Goal: Task Accomplishment & Management: Use online tool/utility

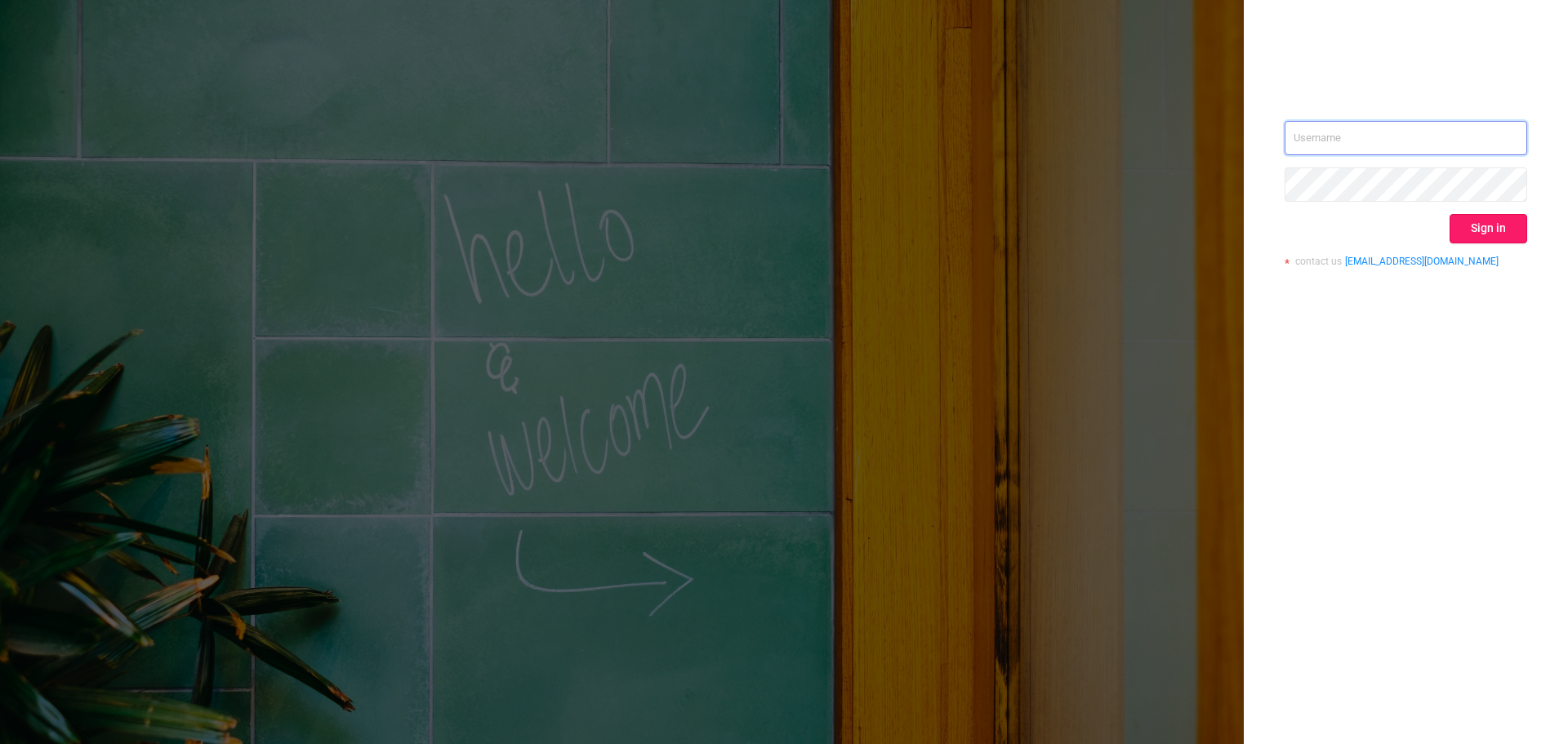
type input "jkoh@mediaocean.com"
click at [1485, 221] on button "Sign in" at bounding box center [1489, 229] width 78 height 30
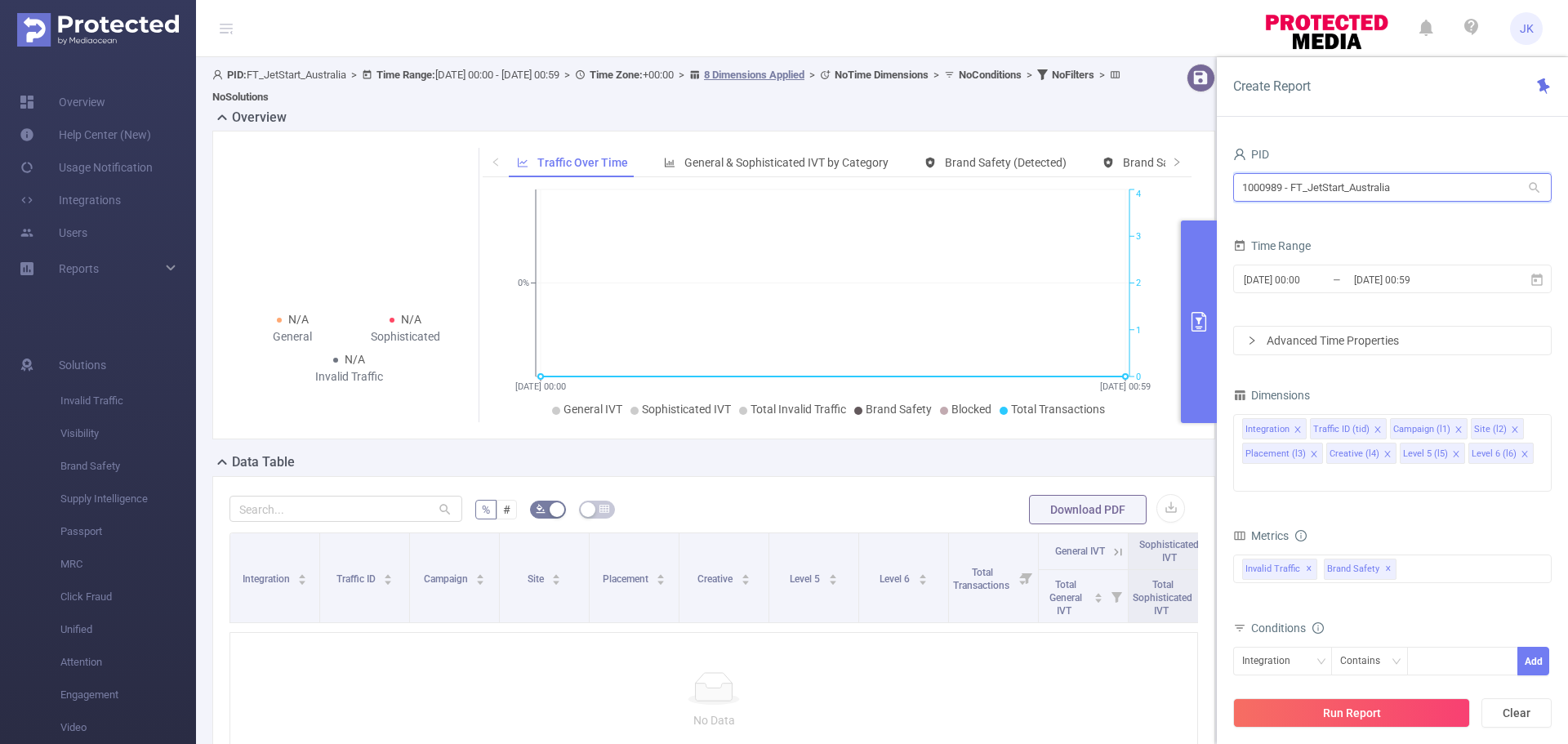
click at [1471, 195] on input "1000989 - FT_JetStart_Australia" at bounding box center [1392, 187] width 319 height 29
click at [161, 266] on div "Reports" at bounding box center [98, 268] width 196 height 32
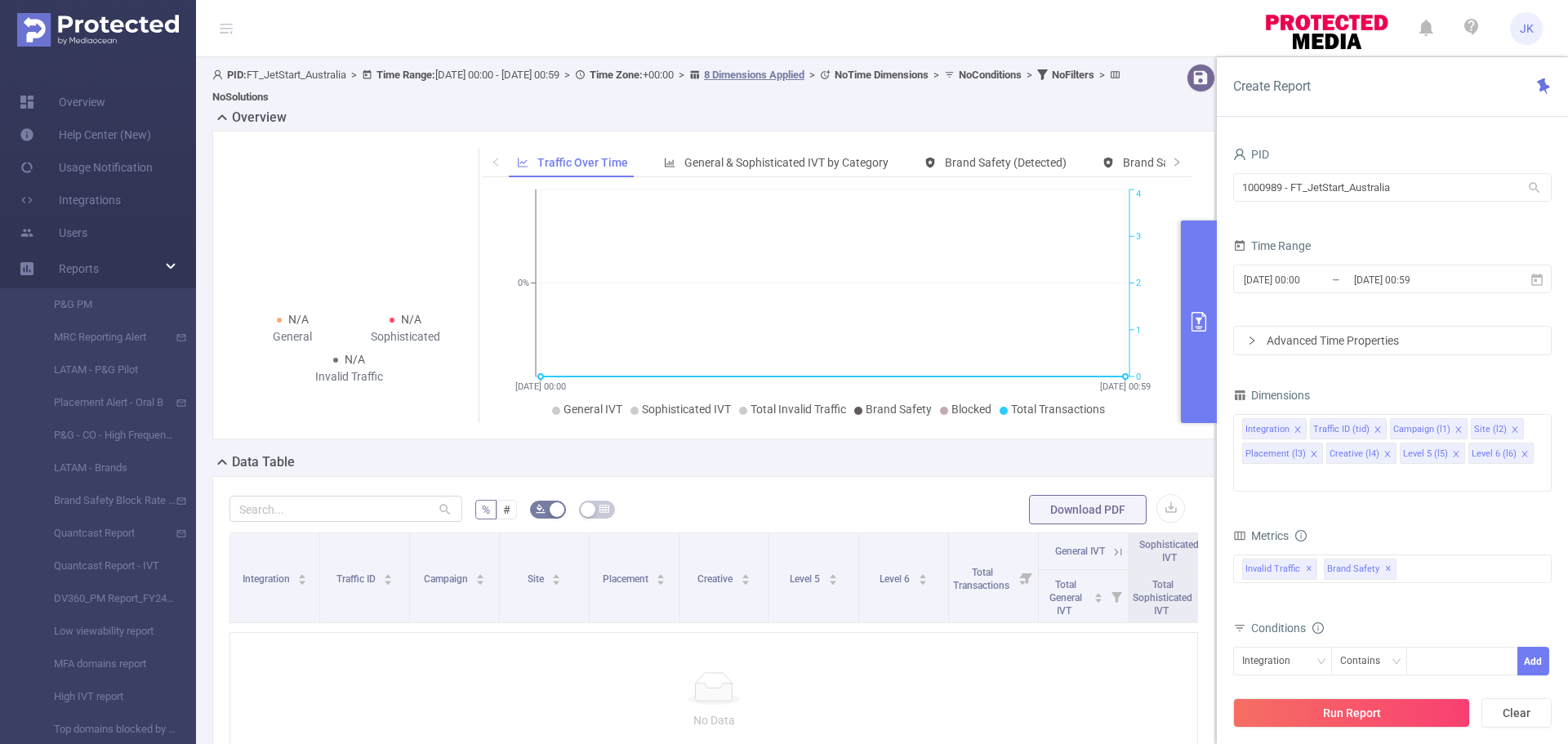
click at [302, 78] on span "PID: FT_JetStart_Australia > Time Range: 2025-10-15 00:00 - 2025-10-15 00:59 > …" at bounding box center [669, 85] width 912 height 34
click at [1300, 193] on input "1000989 - FT_JetStart_Australia" at bounding box center [1392, 187] width 319 height 29
click at [53, 97] on link "Overview" at bounding box center [63, 102] width 86 height 32
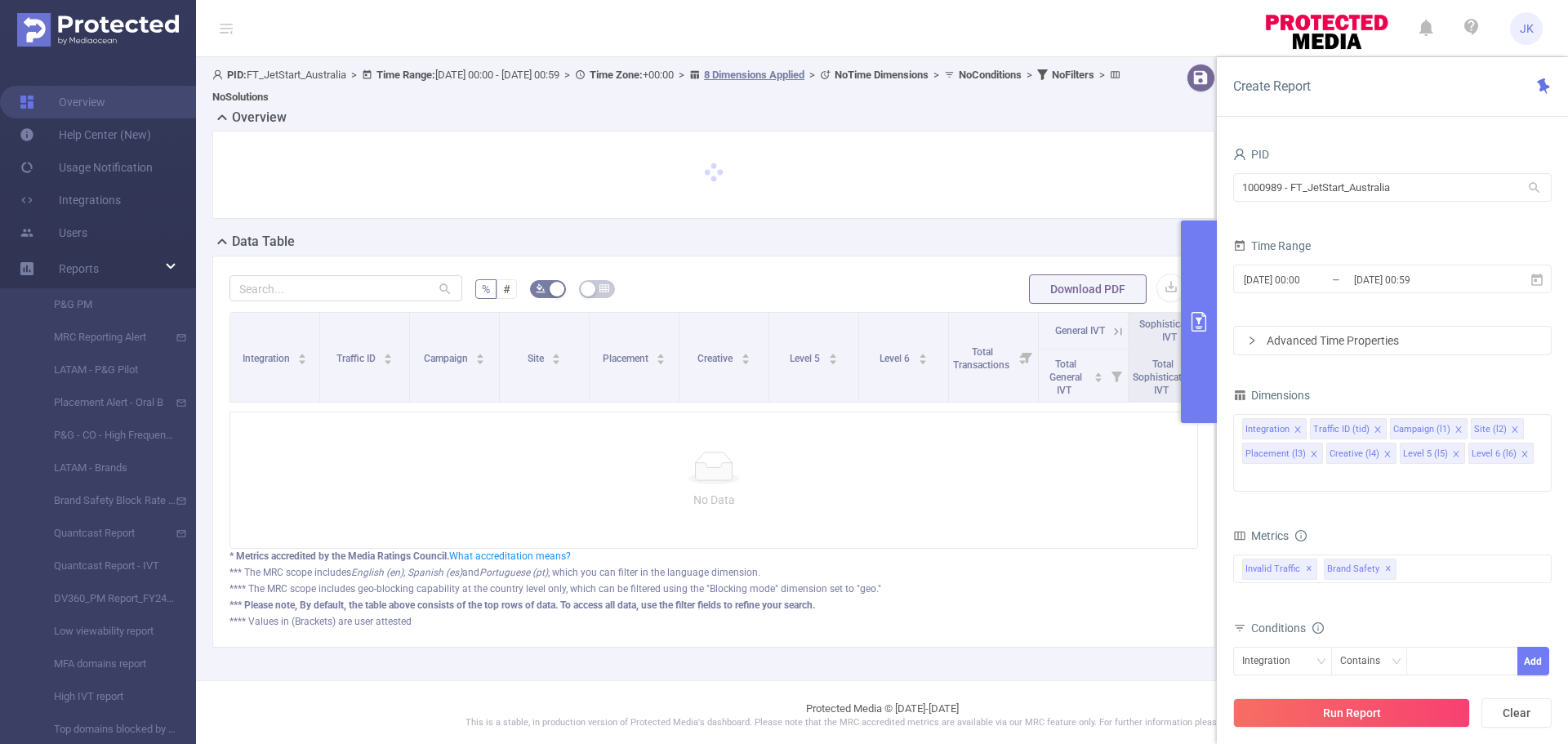
click at [237, 31] on header "JK" at bounding box center [784, 28] width 1568 height 57
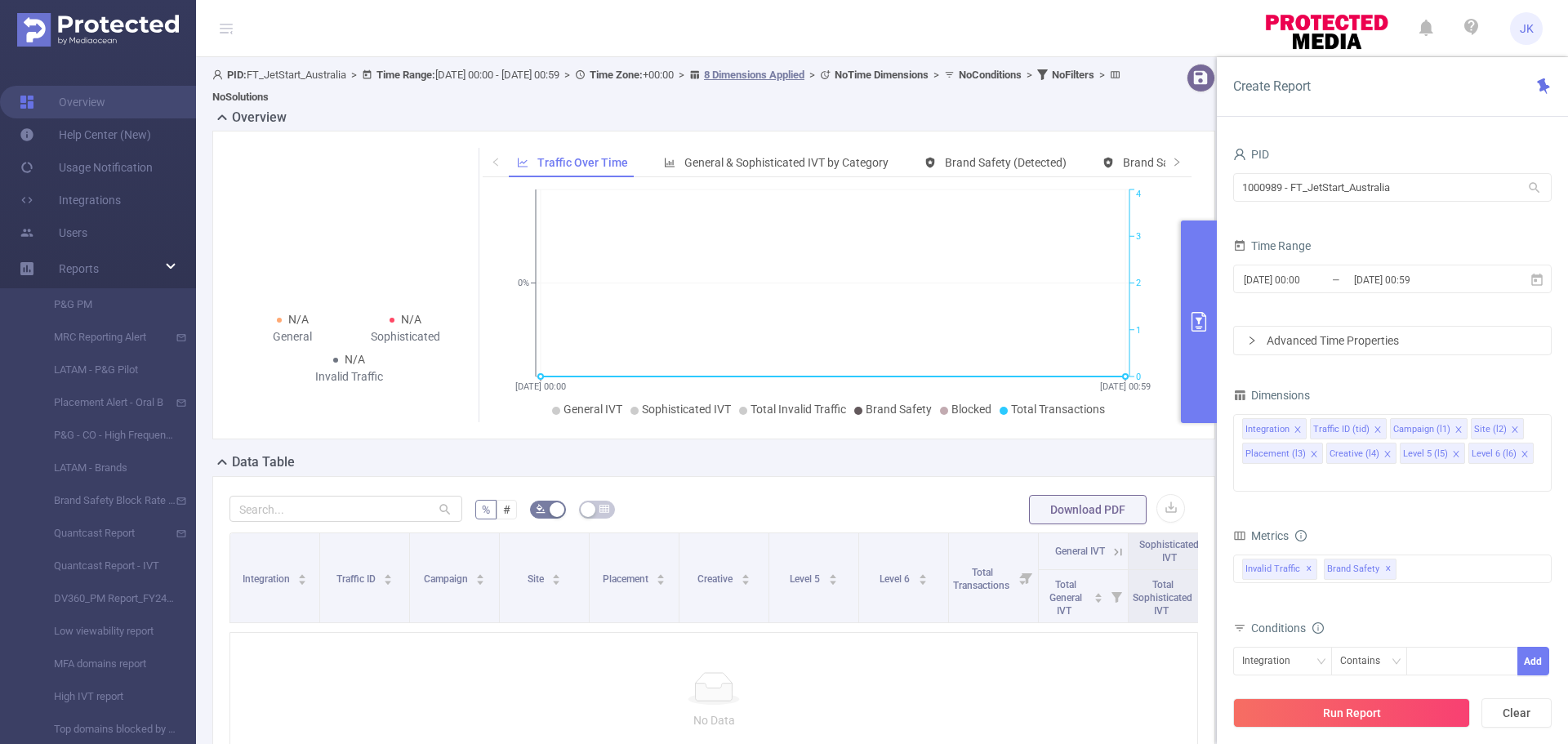
click at [227, 31] on icon at bounding box center [226, 29] width 13 height 13
click at [88, 226] on link "Users" at bounding box center [54, 233] width 68 height 32
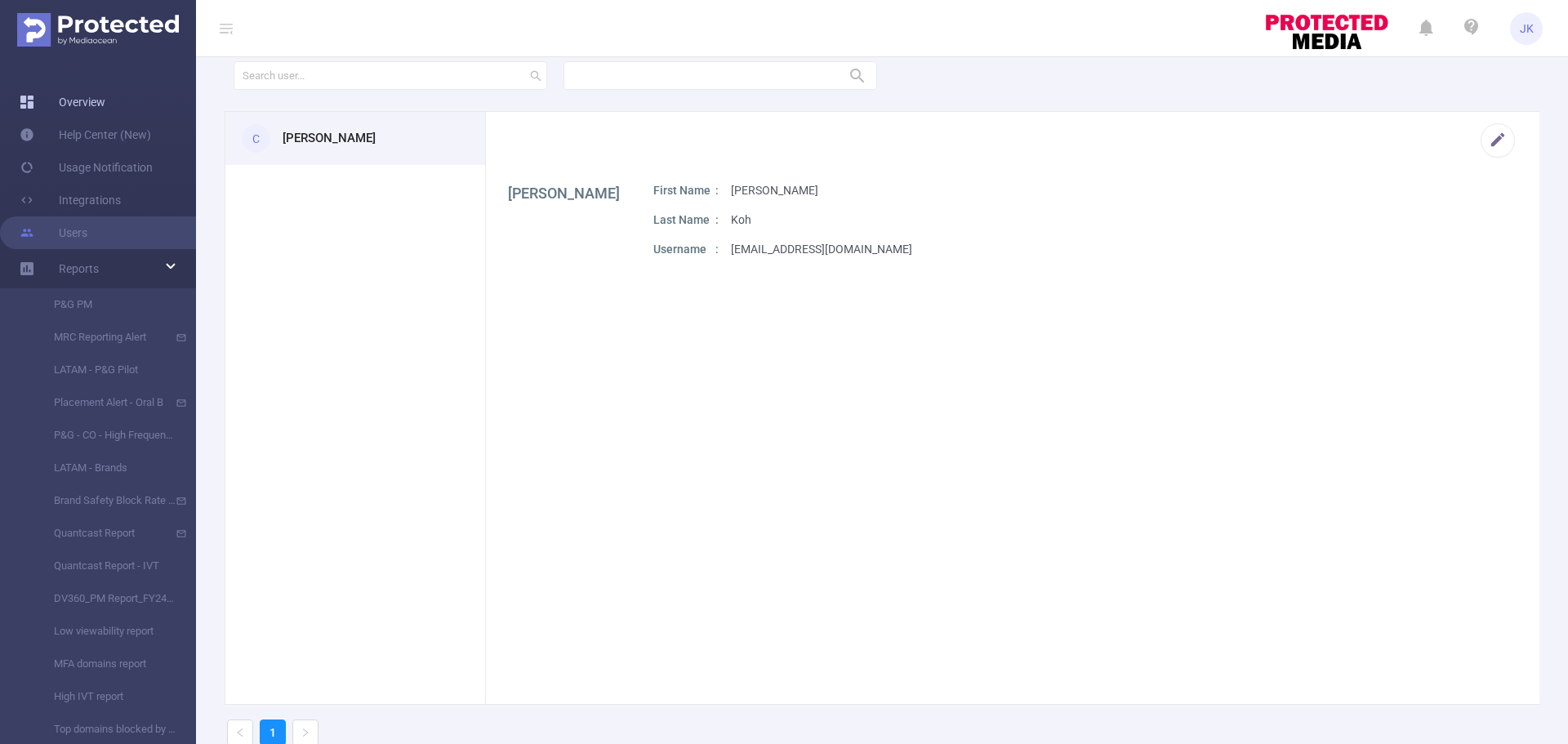
click at [84, 92] on link "Overview" at bounding box center [63, 102] width 86 height 32
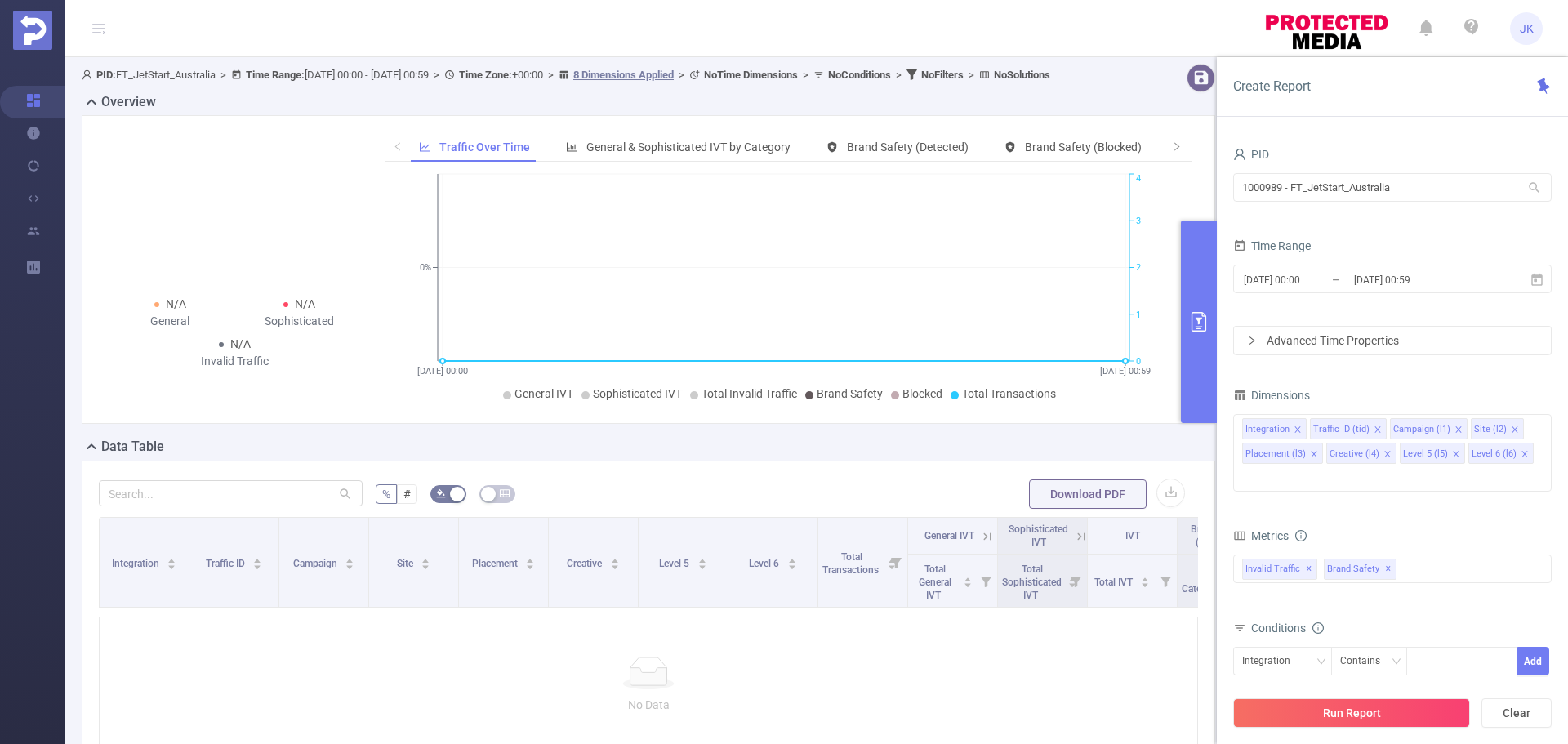
click at [1216, 330] on button "primary" at bounding box center [1198, 321] width 36 height 203
click at [1497, 198] on input "1000989 - FT_JetStart_Australia" at bounding box center [1392, 187] width 319 height 29
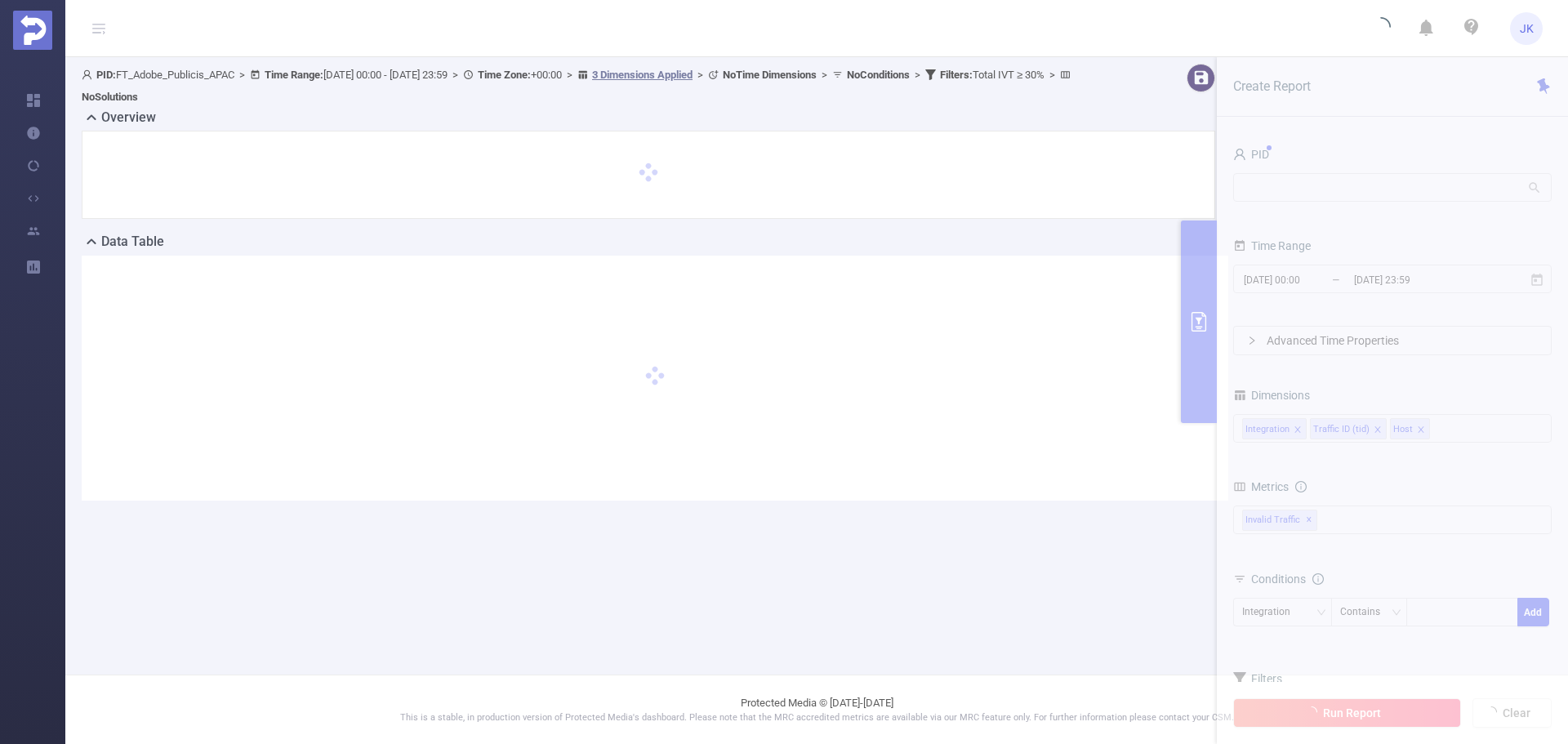
click at [187, 75] on span "PID: FT_Adobe_Publicis_APAC > Time Range: [DATE] 00:00 - [DATE] 23:59 > Time Zo…" at bounding box center [578, 85] width 993 height 34
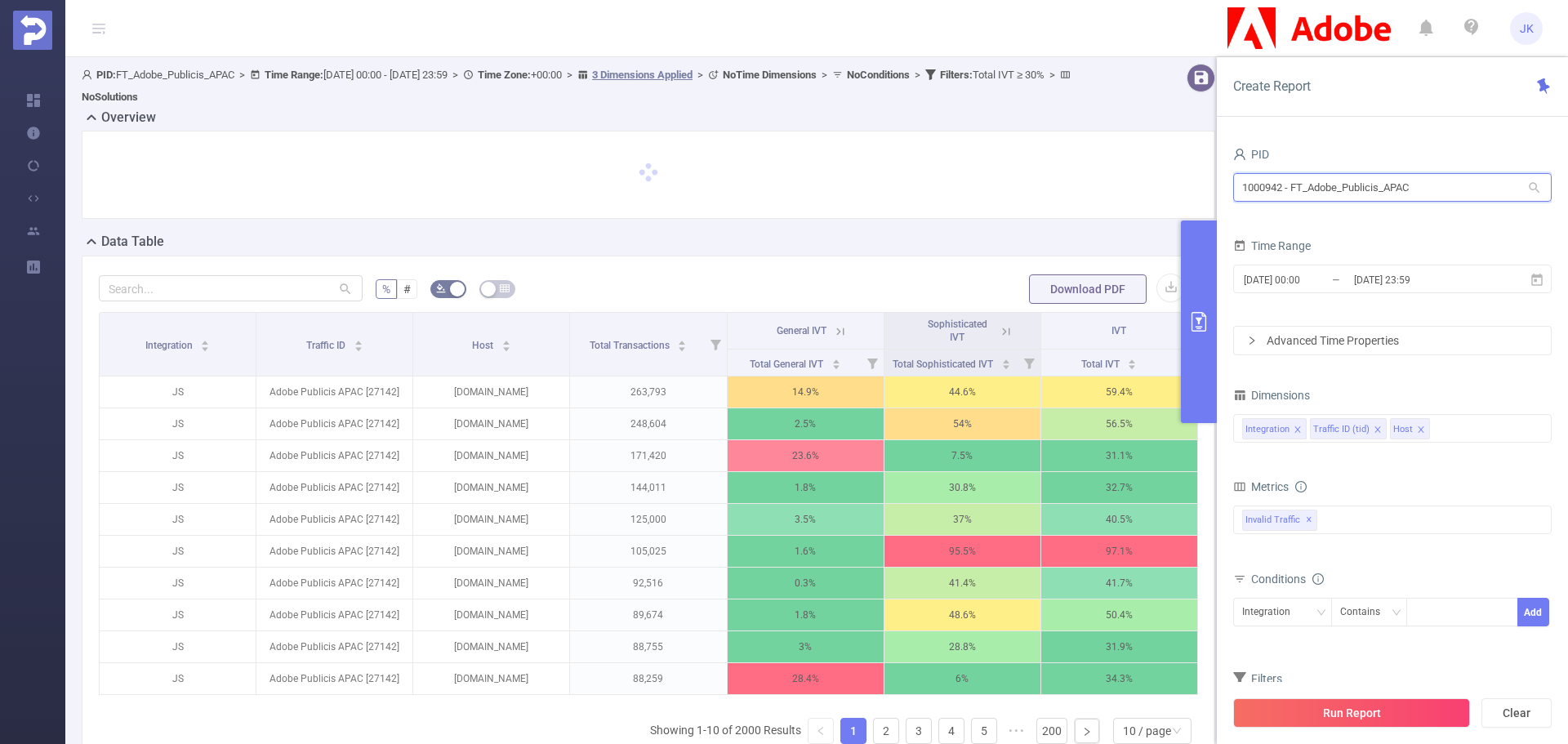
click at [1435, 194] on input "1000942 - FT_Adobe_Publicis_APAC" at bounding box center [1392, 187] width 319 height 29
click at [1479, 180] on input "1000942 - FT_Adobe_Publicis_APAC" at bounding box center [1392, 187] width 319 height 29
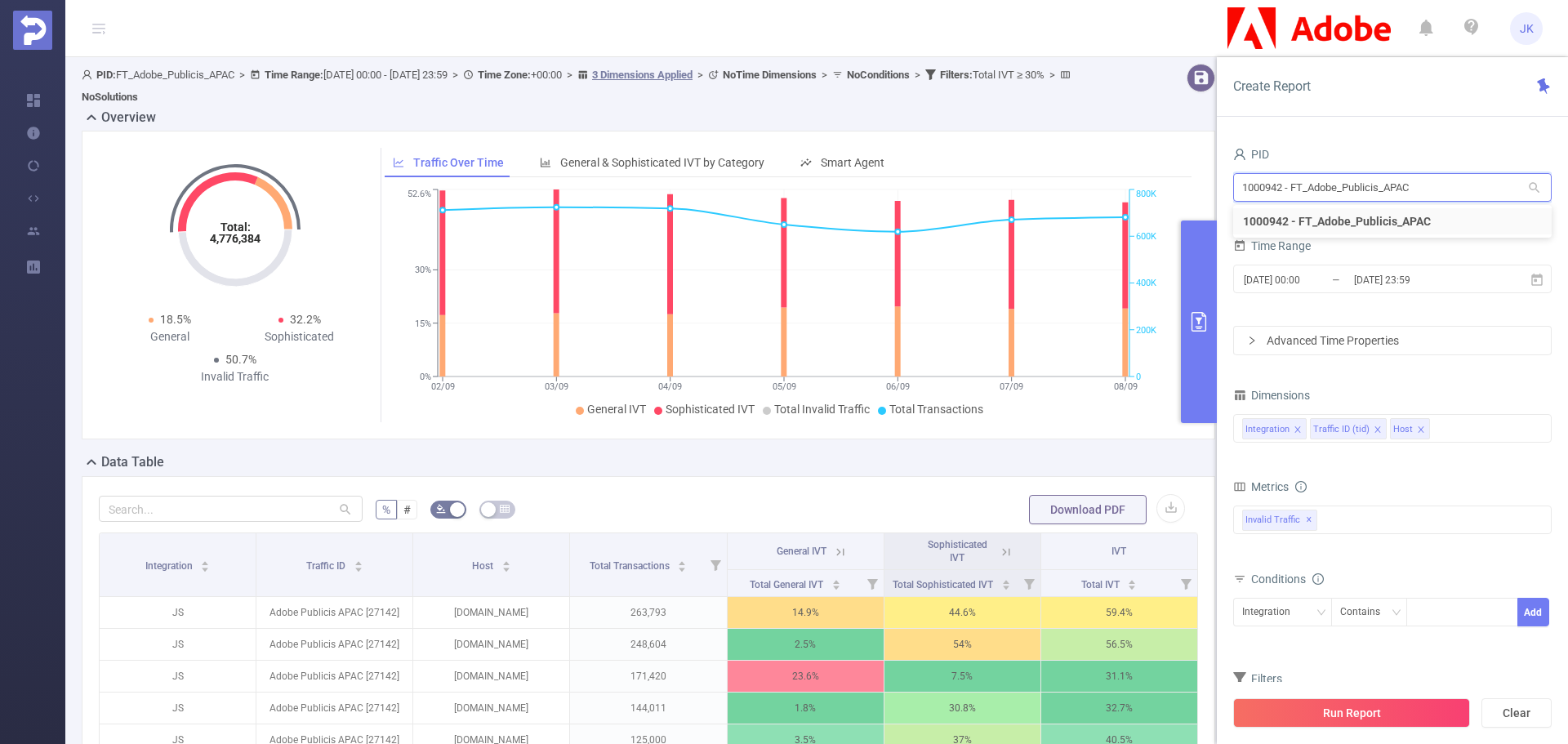
drag, startPoint x: 1292, startPoint y: 184, endPoint x: 1240, endPoint y: 187, distance: 52.1
click at [1240, 187] on input "1000942 - FT_Adobe_Publicis_APAC" at bounding box center [1392, 187] width 319 height 29
click at [1442, 103] on div "Create Report" at bounding box center [1393, 87] width 351 height 60
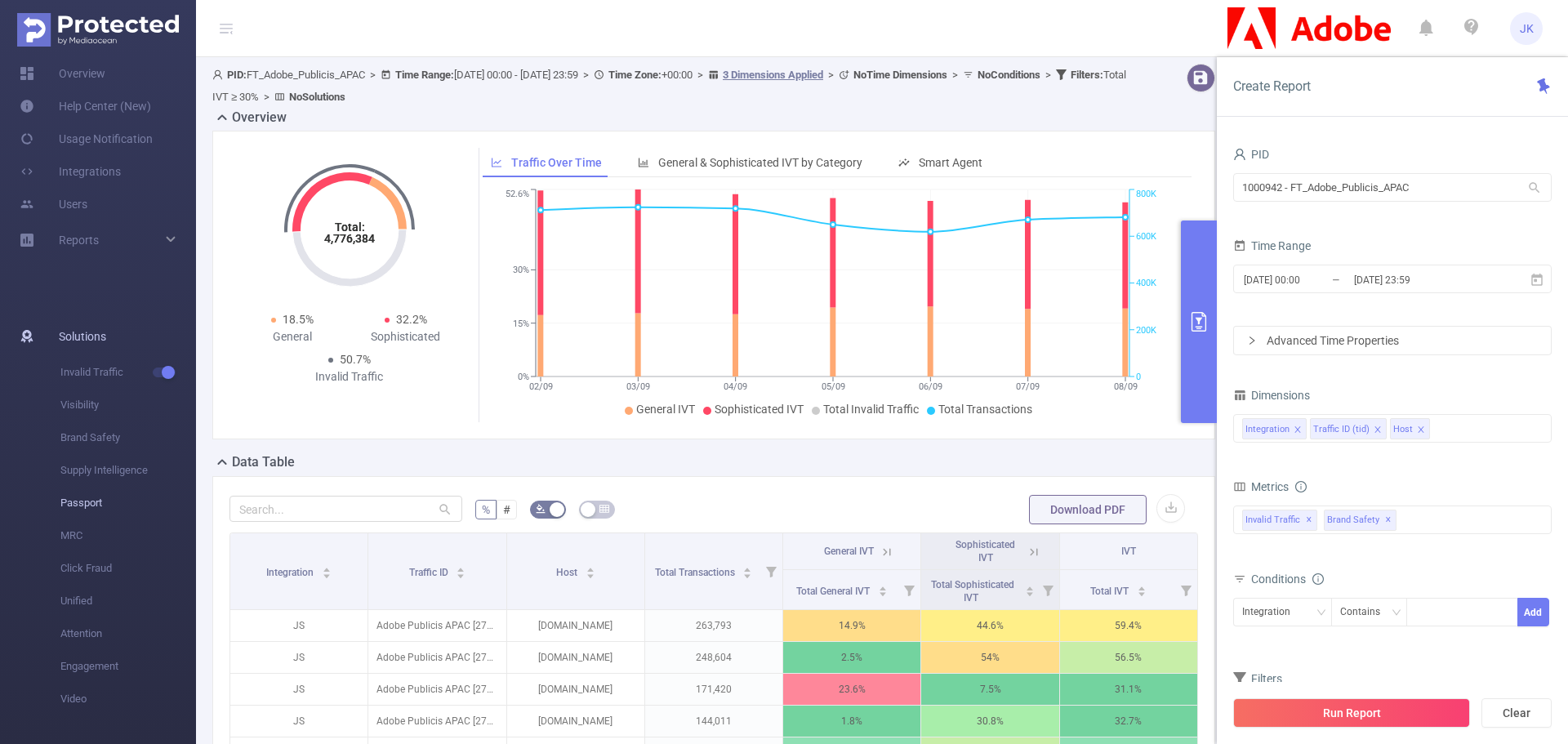
click at [60, 497] on li "Passport" at bounding box center [98, 502] width 196 height 32
click at [75, 496] on span "Passport" at bounding box center [128, 502] width 136 height 32
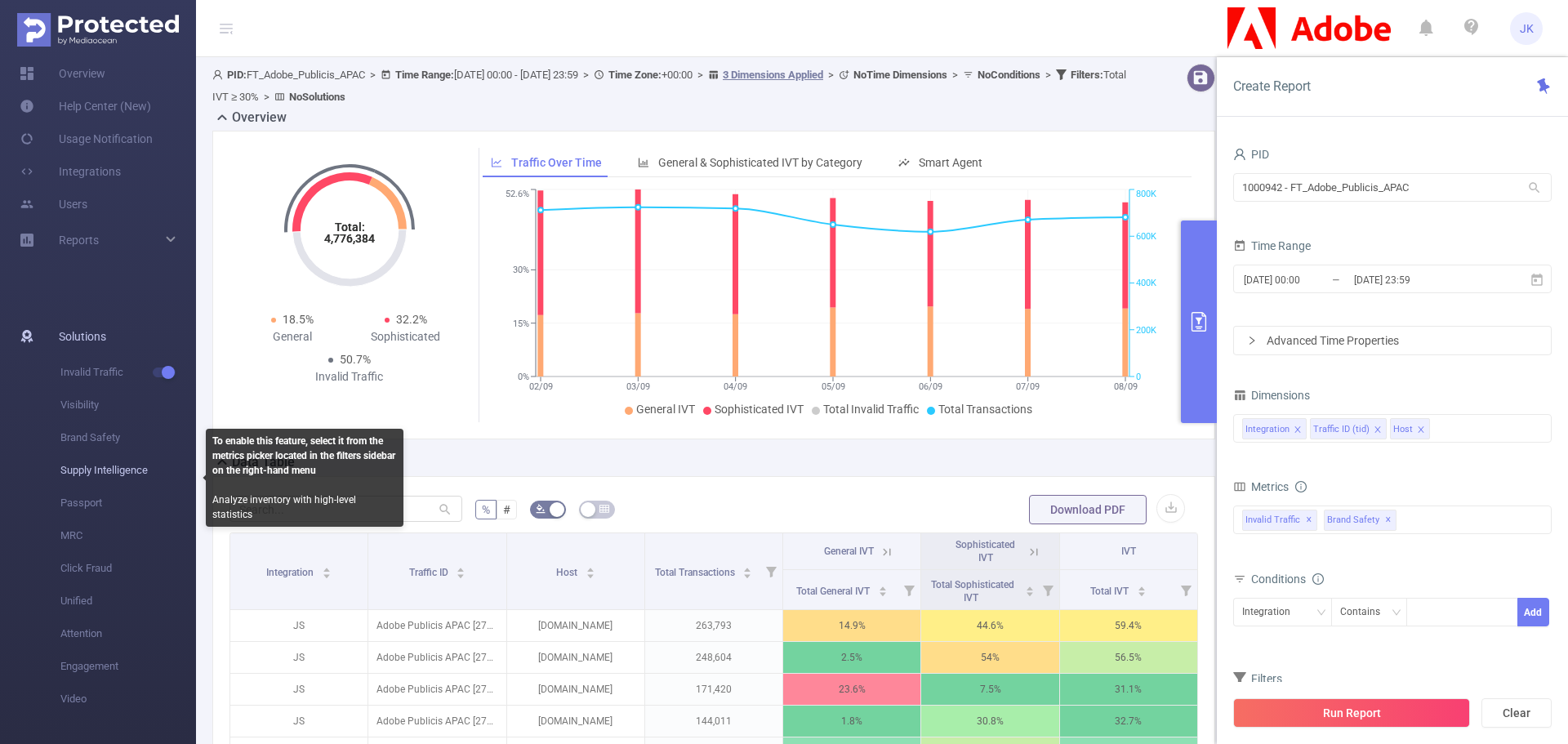
click at [96, 465] on span "Supply Intelligence" at bounding box center [128, 470] width 136 height 32
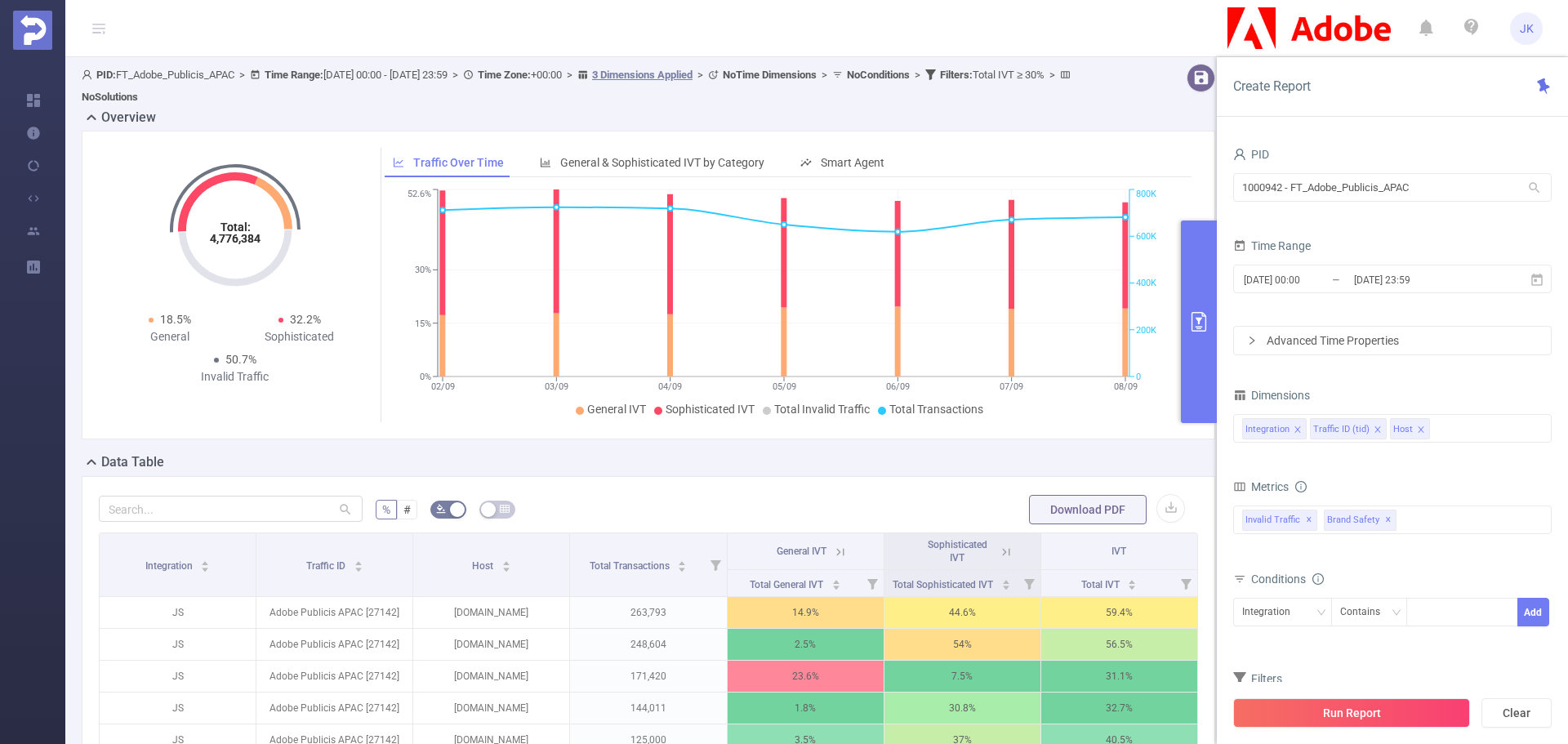
click at [1458, 98] on div "Create Report" at bounding box center [1393, 87] width 351 height 60
